Goal: Information Seeking & Learning: Learn about a topic

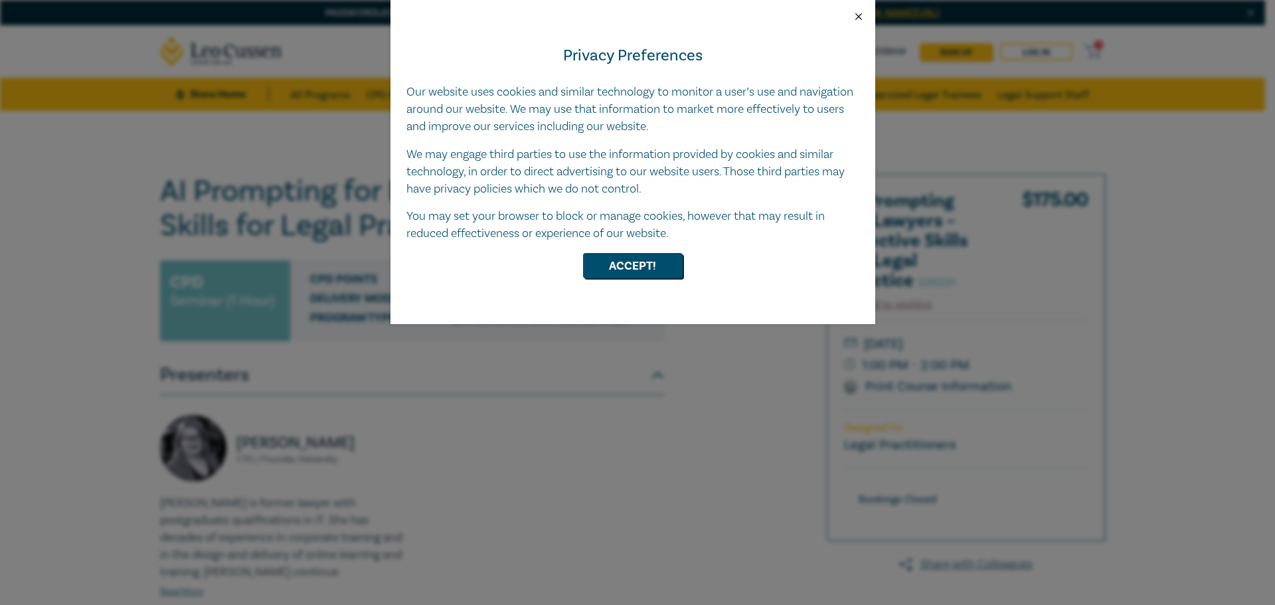
click at [859, 15] on button "Close" at bounding box center [859, 17] width 12 height 12
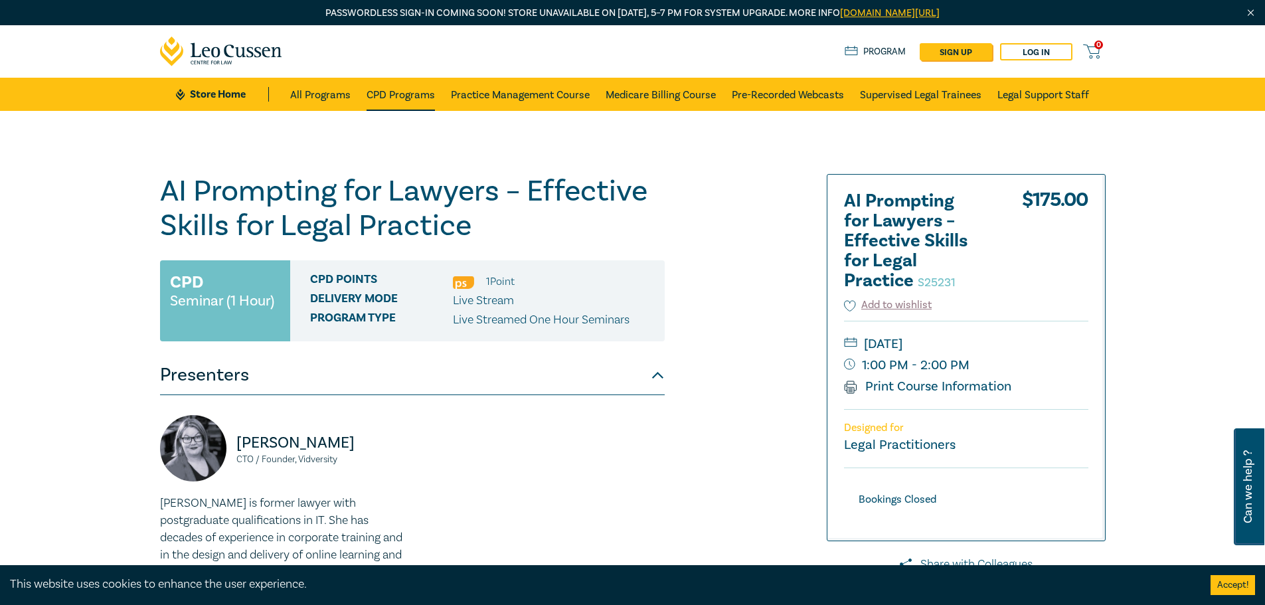
click at [382, 93] on link "CPD Programs" at bounding box center [401, 94] width 68 height 33
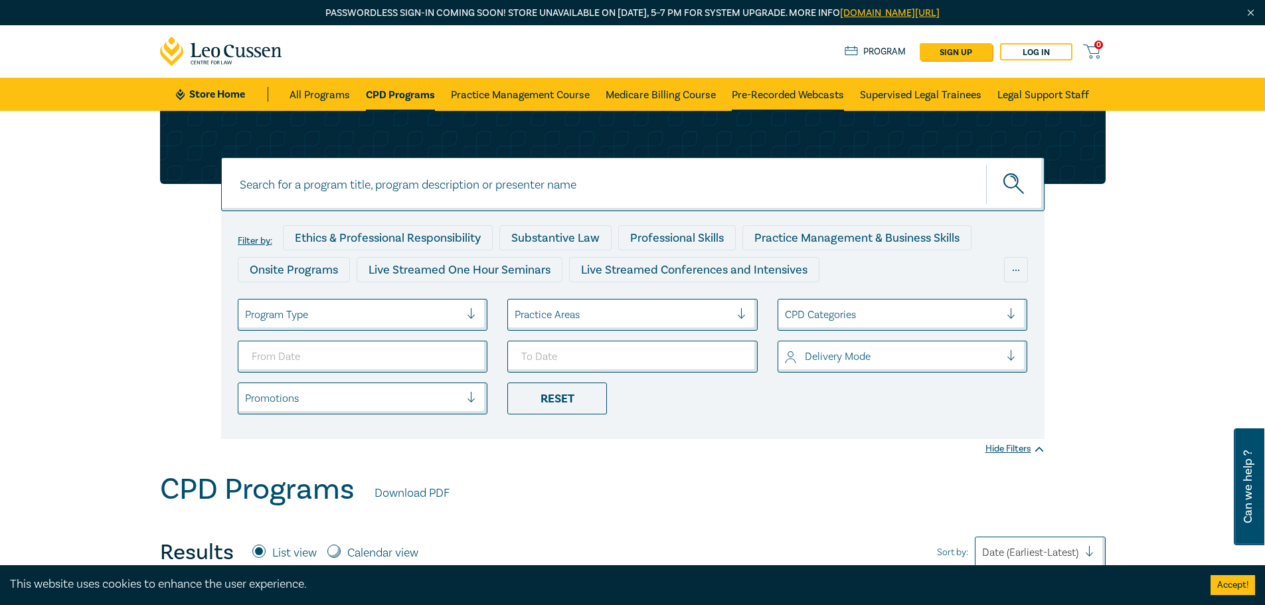
click at [804, 96] on link "Pre-Recorded Webcasts" at bounding box center [788, 94] width 112 height 33
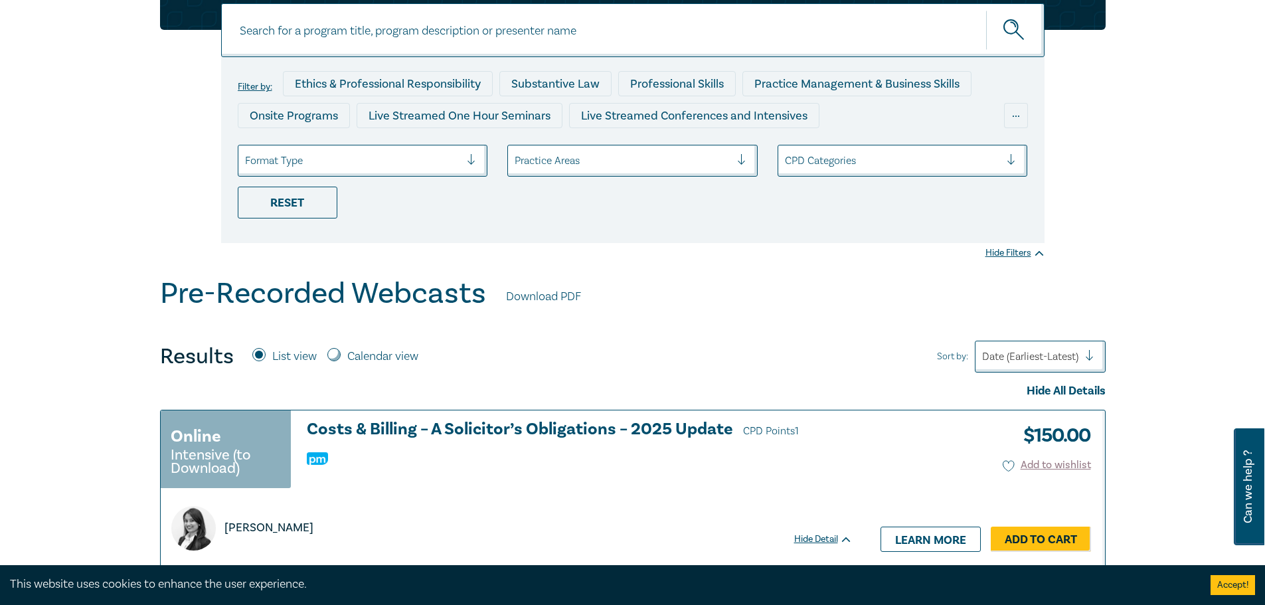
scroll to position [47, 0]
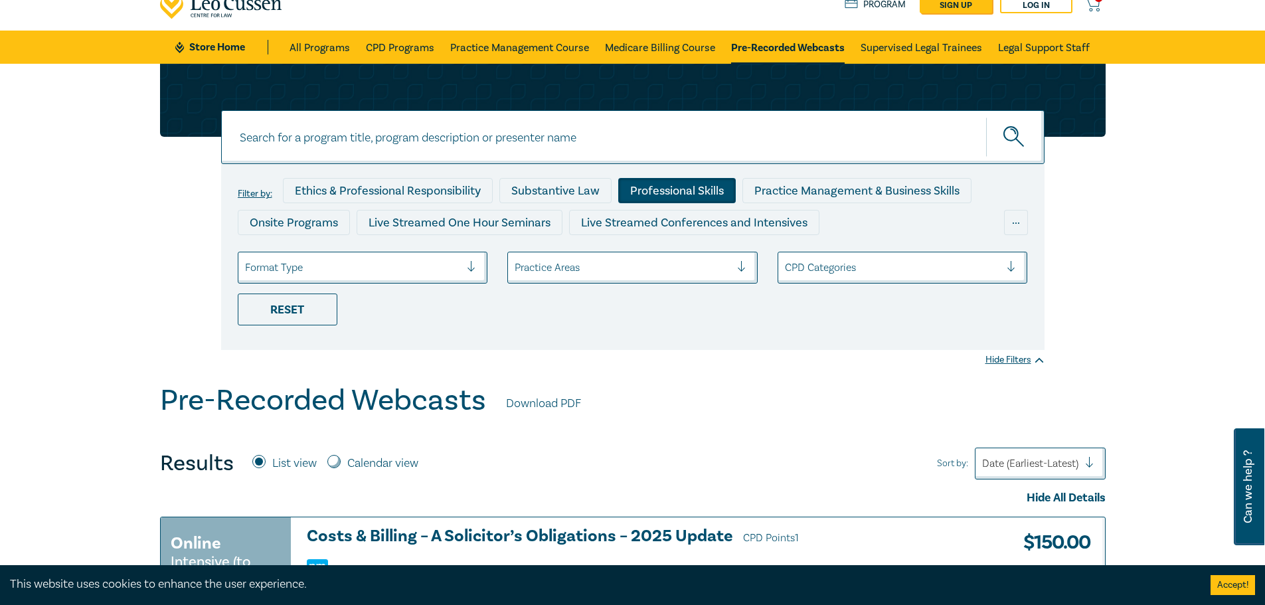
click at [658, 187] on div "Professional Skills" at bounding box center [677, 190] width 118 height 25
